Goal: Find specific page/section: Find specific page/section

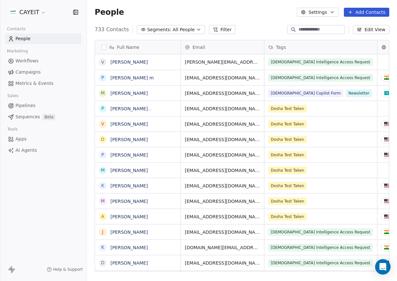
scroll to position [243, 305]
click at [29, 9] on html "CAYEIT Contacts People Marketing Workflows Campaigns Metrics & Events Sales Pip…" at bounding box center [198, 140] width 397 height 281
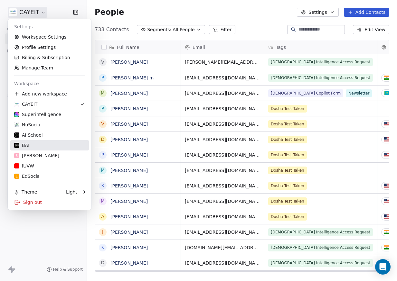
click at [55, 147] on div "BAI" at bounding box center [49, 145] width 71 height 6
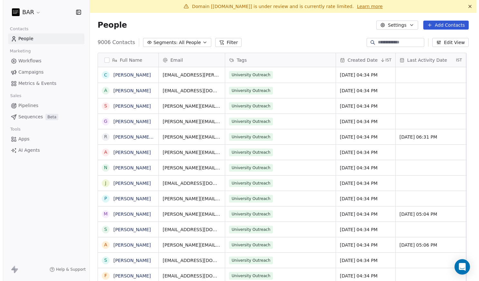
scroll to position [5, 5]
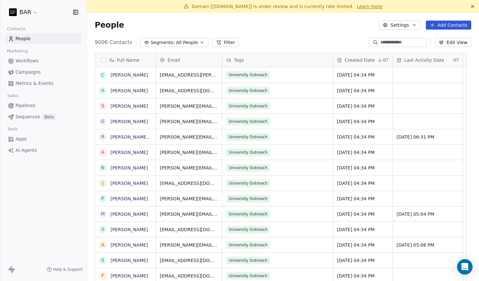
click at [397, 7] on icon at bounding box center [472, 6] width 5 height 5
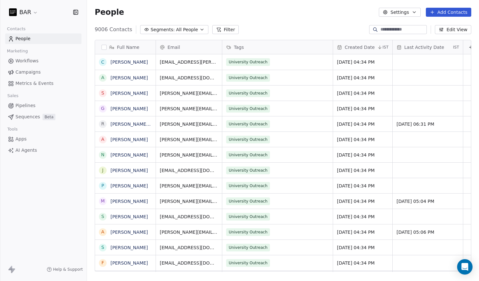
scroll to position [243, 387]
click at [274, 25] on div "9006 Contacts Segments: All People Filter Edit View" at bounding box center [283, 29] width 392 height 10
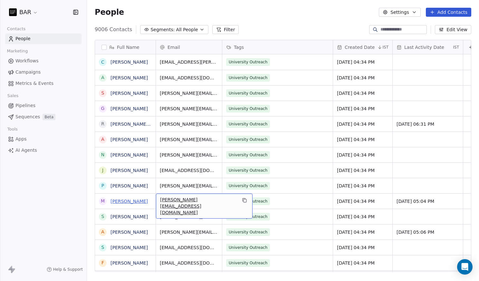
click at [130, 202] on link "[PERSON_NAME]" at bounding box center [128, 201] width 37 height 5
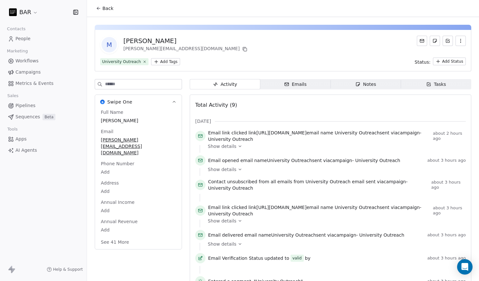
click at [99, 9] on icon at bounding box center [98, 8] width 5 height 5
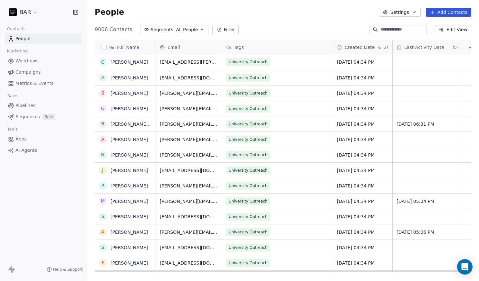
scroll to position [243, 387]
click at [134, 125] on link "[PERSON_NAME][DEMOGRAPHIC_DATA]" at bounding box center [154, 124] width 89 height 5
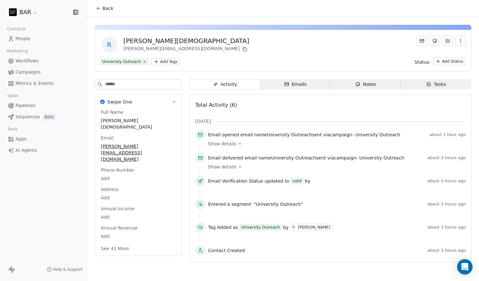
click at [100, 11] on icon at bounding box center [98, 8] width 5 height 5
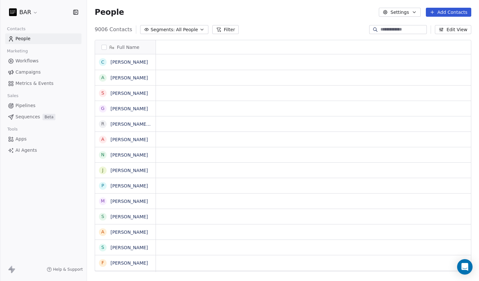
scroll to position [243, 387]
